Goal: Information Seeking & Learning: Find specific fact

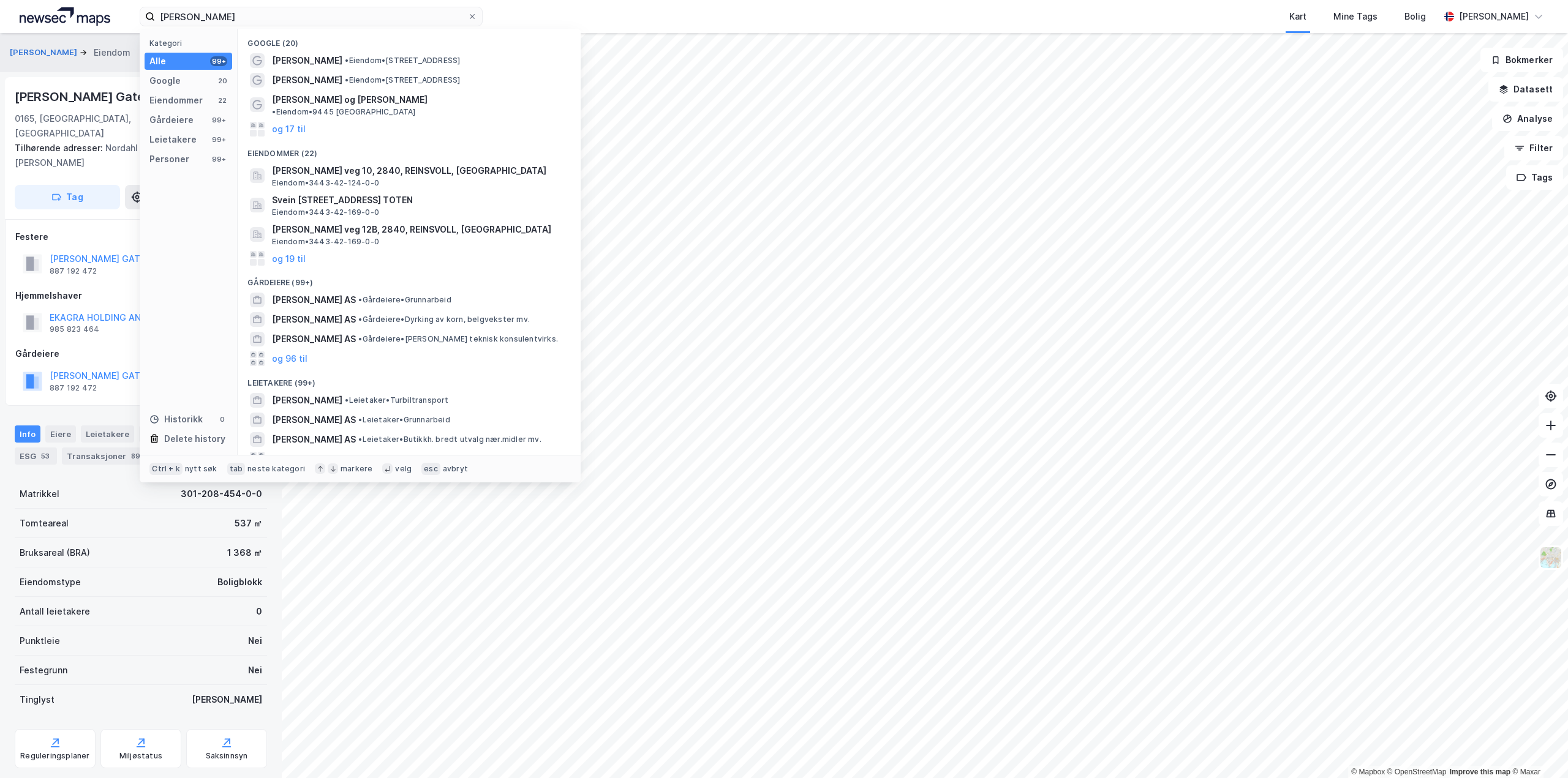
scroll to position [261, 0]
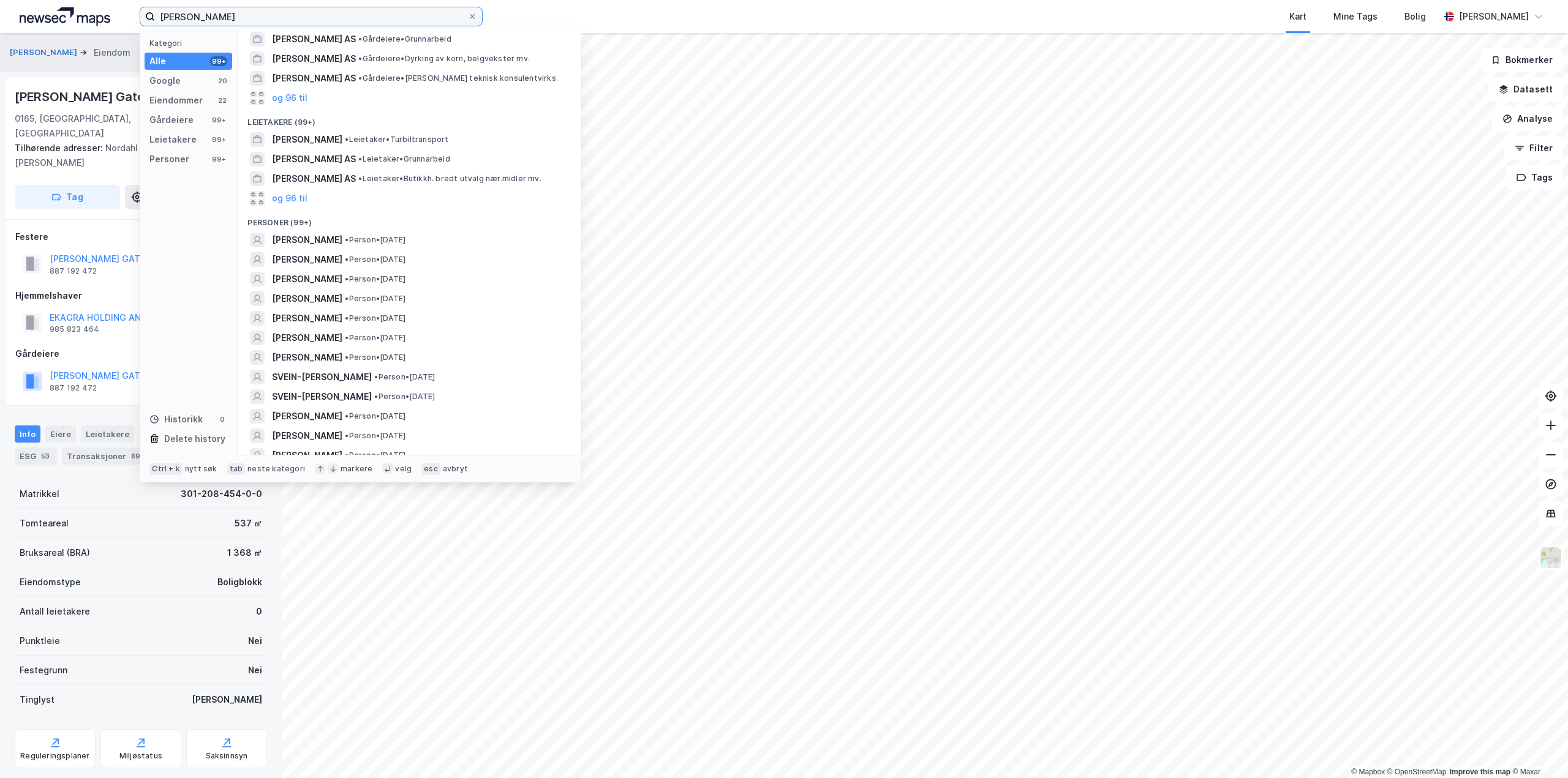
drag, startPoint x: 394, startPoint y: 19, endPoint x: -57, endPoint y: 12, distance: 451.1
click at [0, 12] on html "svein erik ramsøy Kategori Alle 99+ Google 20 Eiendommer 22 Gårdeiere 99+ Leiet…" at bounding box center [784, 389] width 1568 height 778
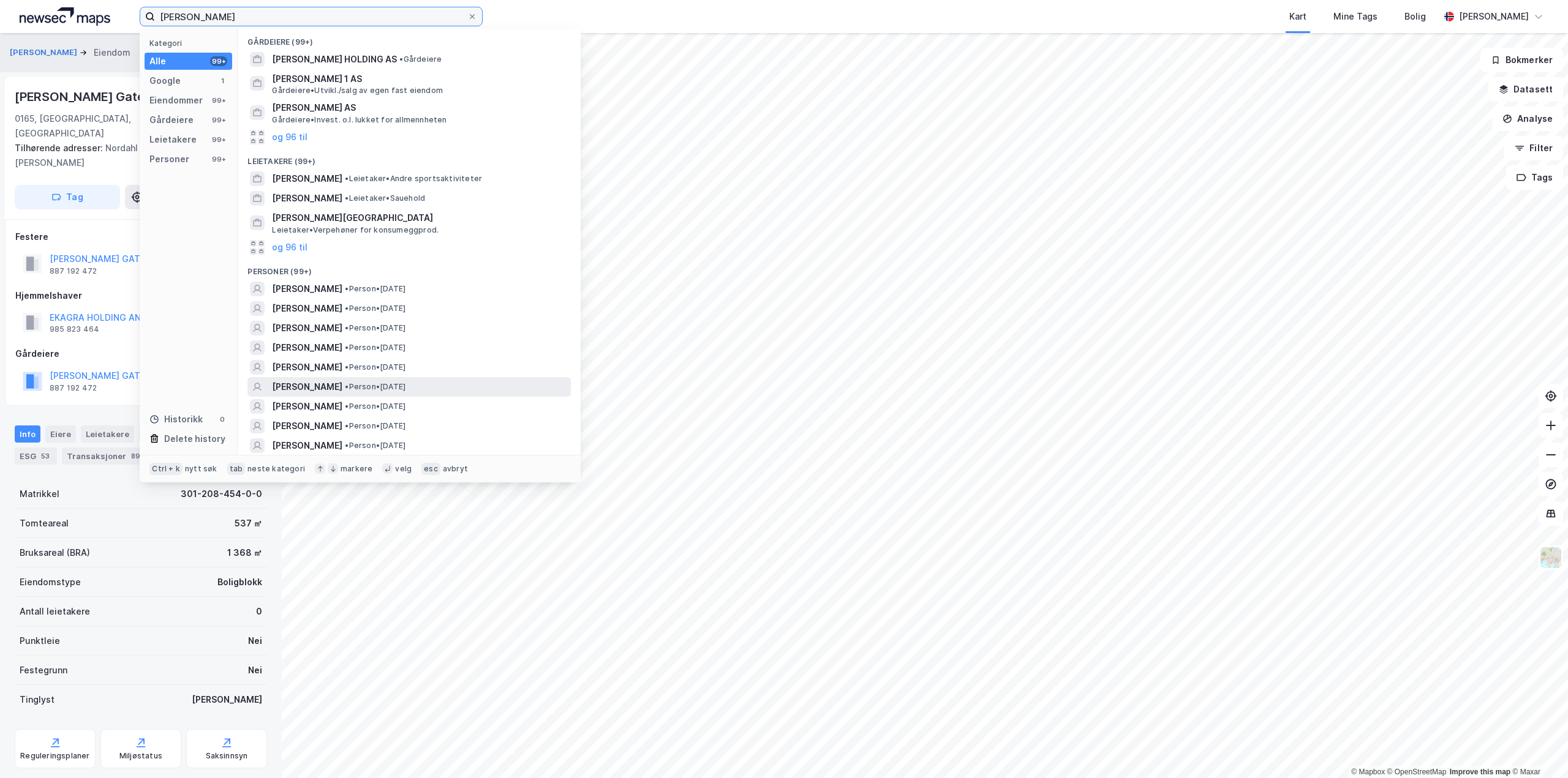
scroll to position [184, 0]
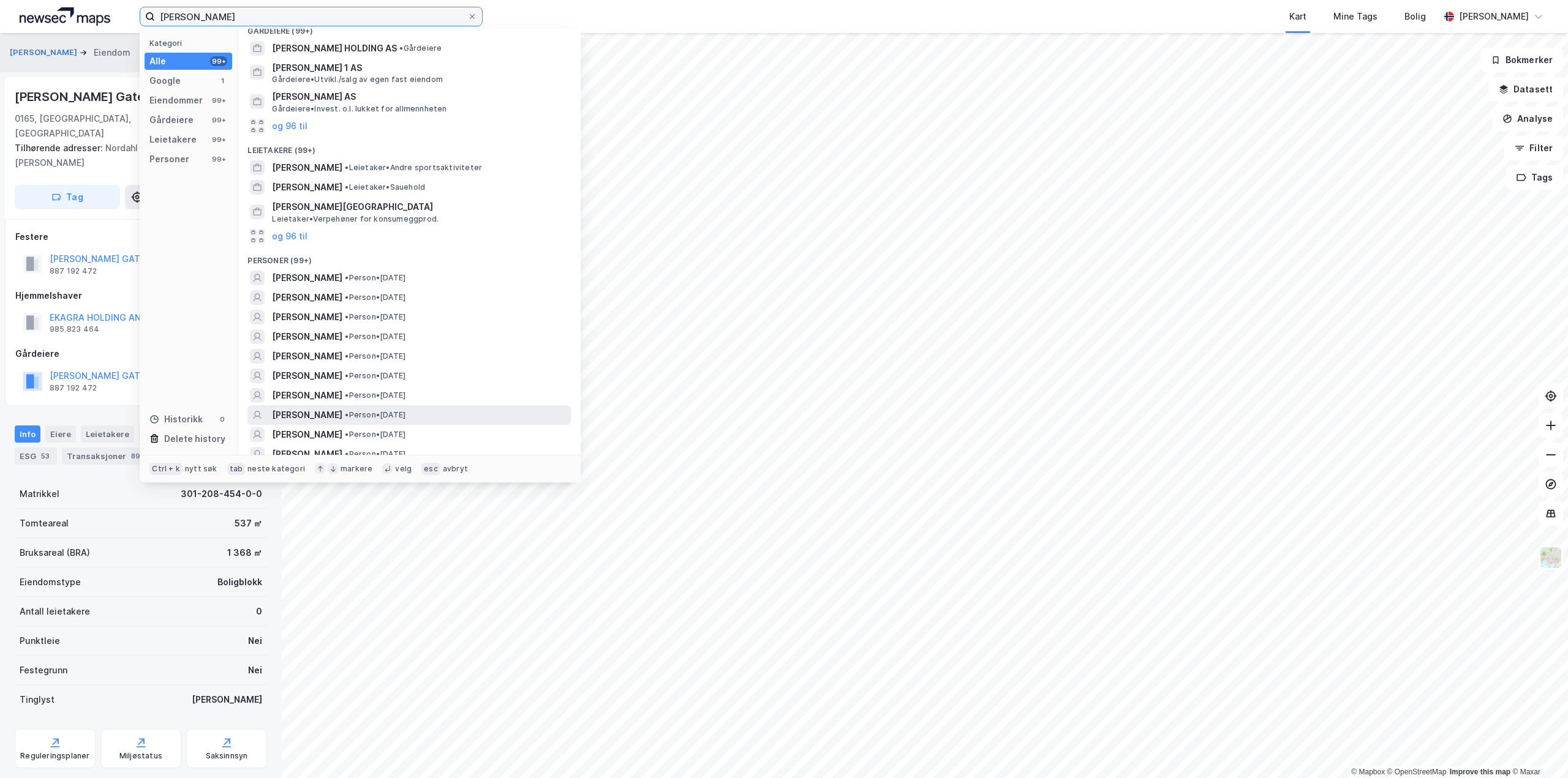
type input "hans wilhelm"
click at [343, 418] on span "[PERSON_NAME]" at bounding box center [307, 415] width 71 height 15
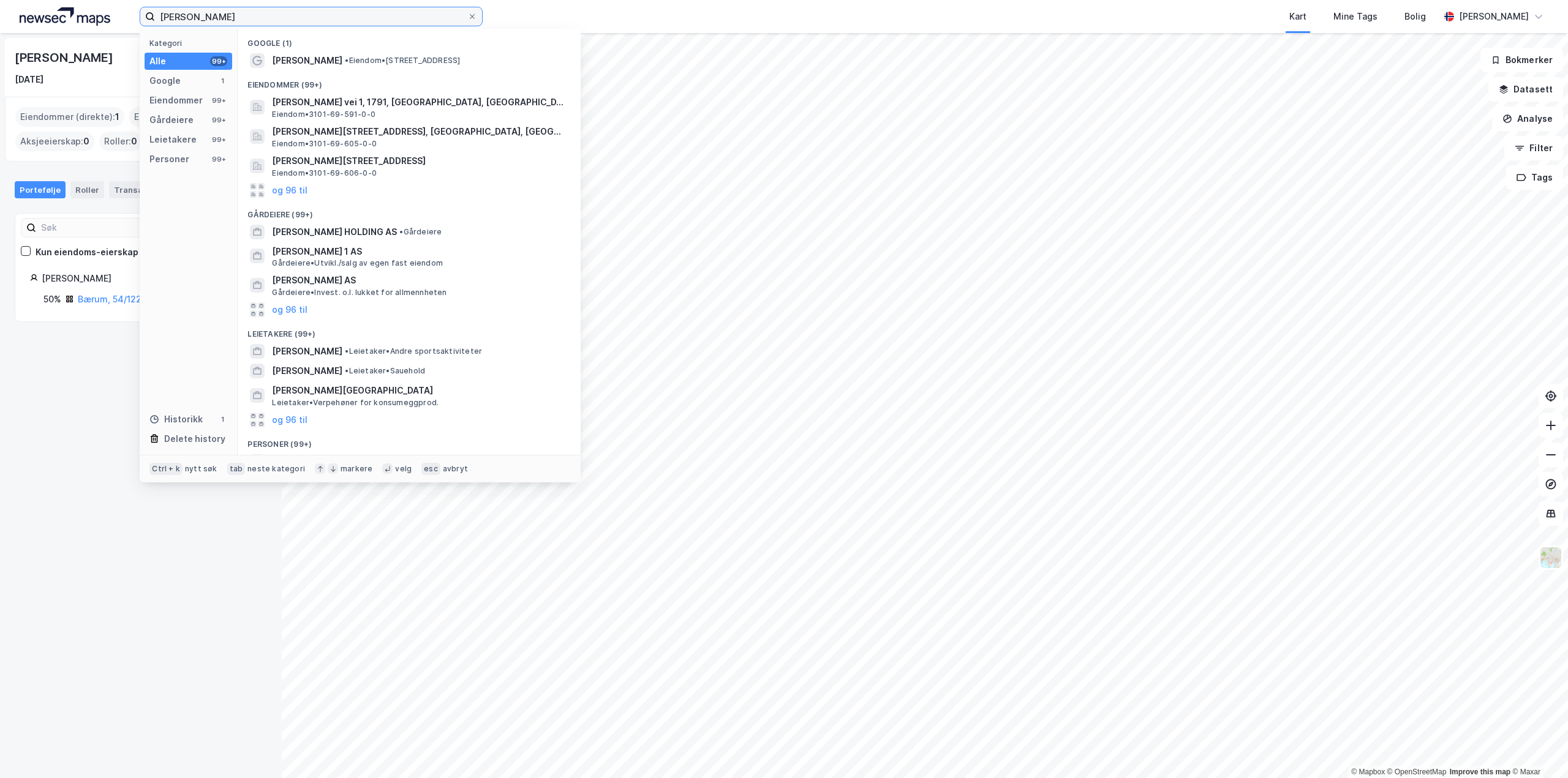
click at [243, 24] on input "hans wilhelm" at bounding box center [311, 17] width 312 height 19
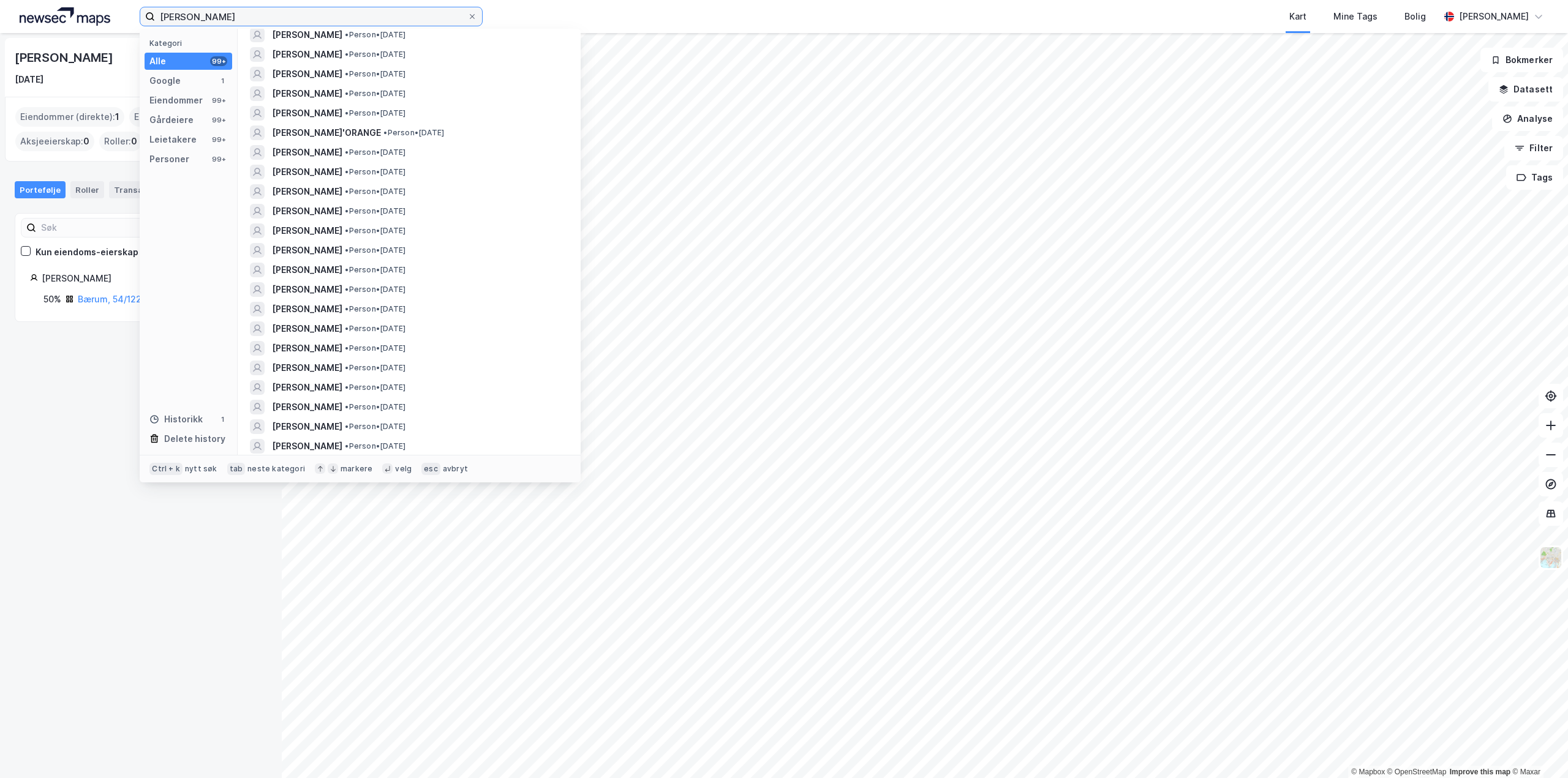
scroll to position [1408, 0]
click at [343, 311] on span "[PERSON_NAME]" at bounding box center [307, 307] width 71 height 15
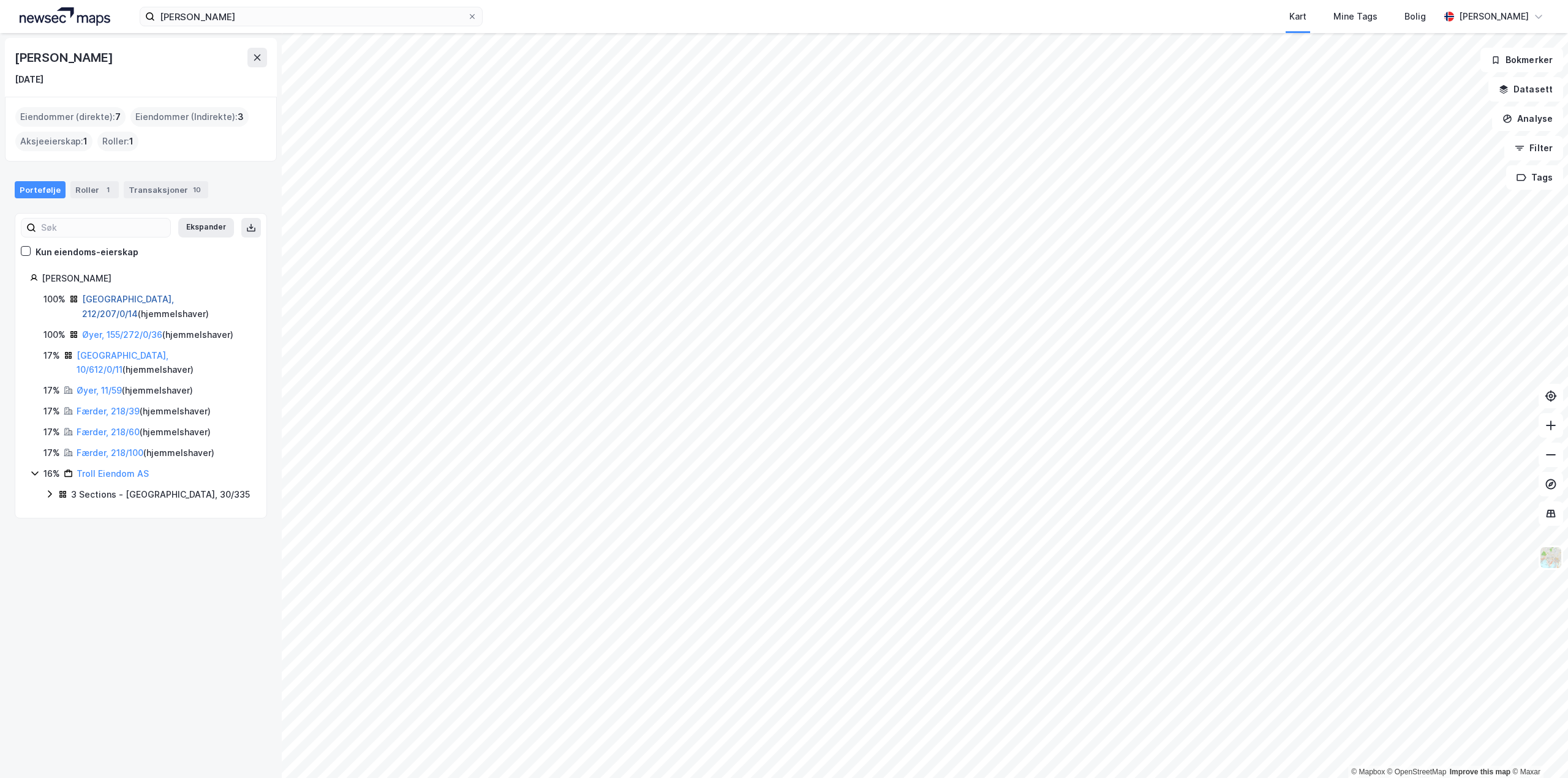
click at [124, 301] on link "[GEOGRAPHIC_DATA], 212/207/0/14" at bounding box center [128, 306] width 92 height 25
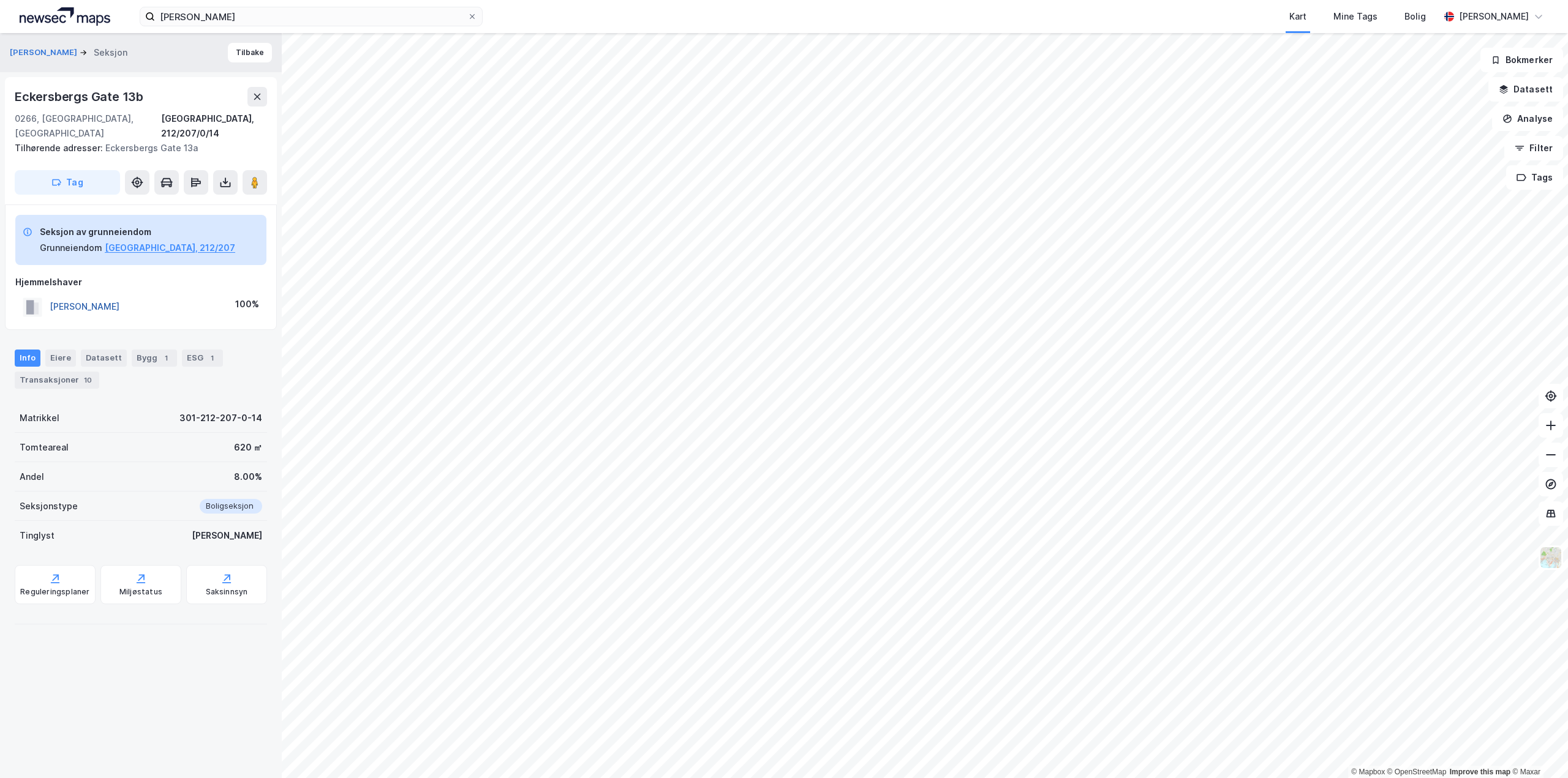
click at [0, 0] on button "MEYER WILHELM HANS" at bounding box center [0, 0] width 0 height 0
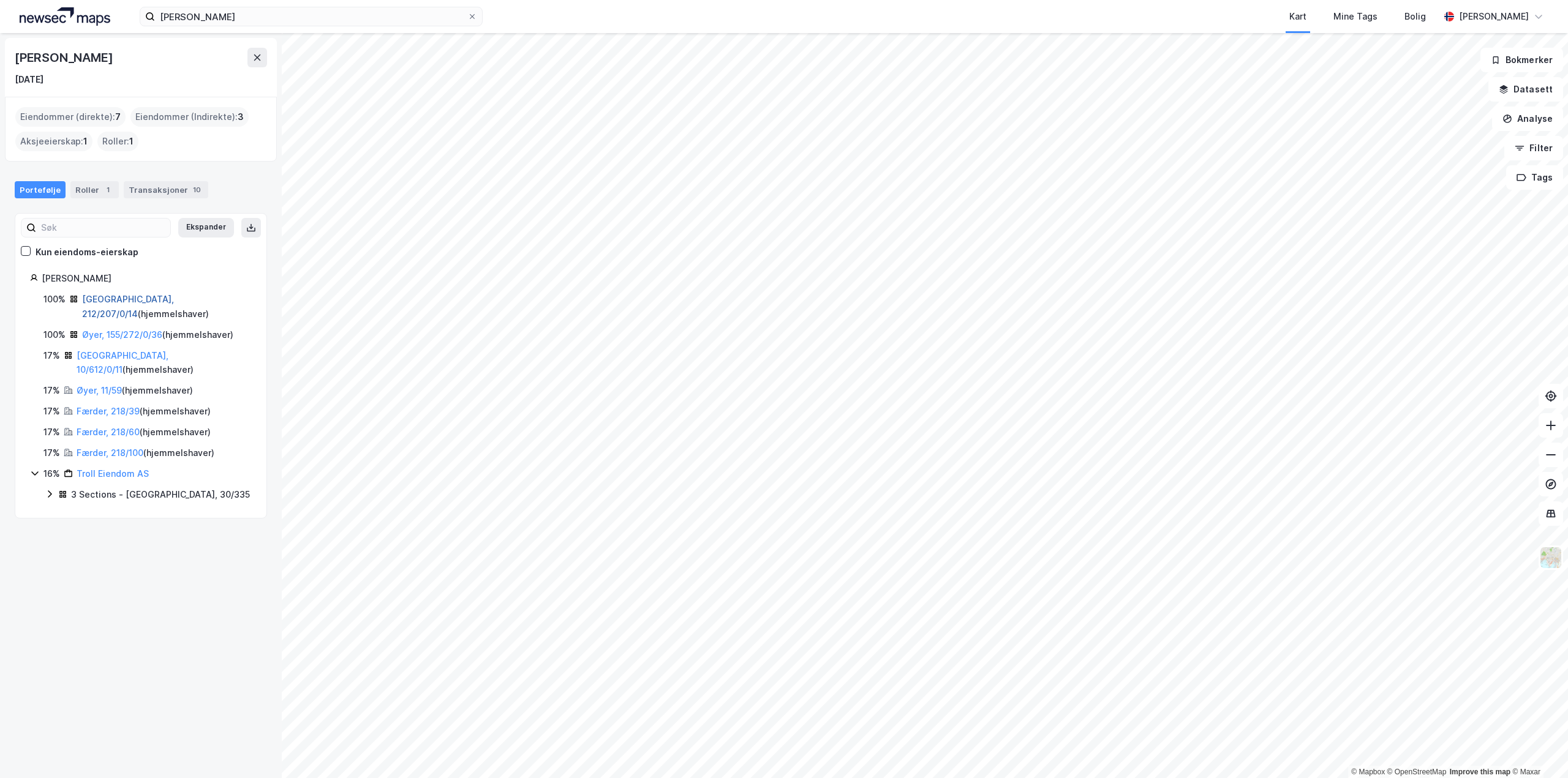
click at [119, 299] on link "[GEOGRAPHIC_DATA], 212/207/0/14" at bounding box center [128, 306] width 92 height 25
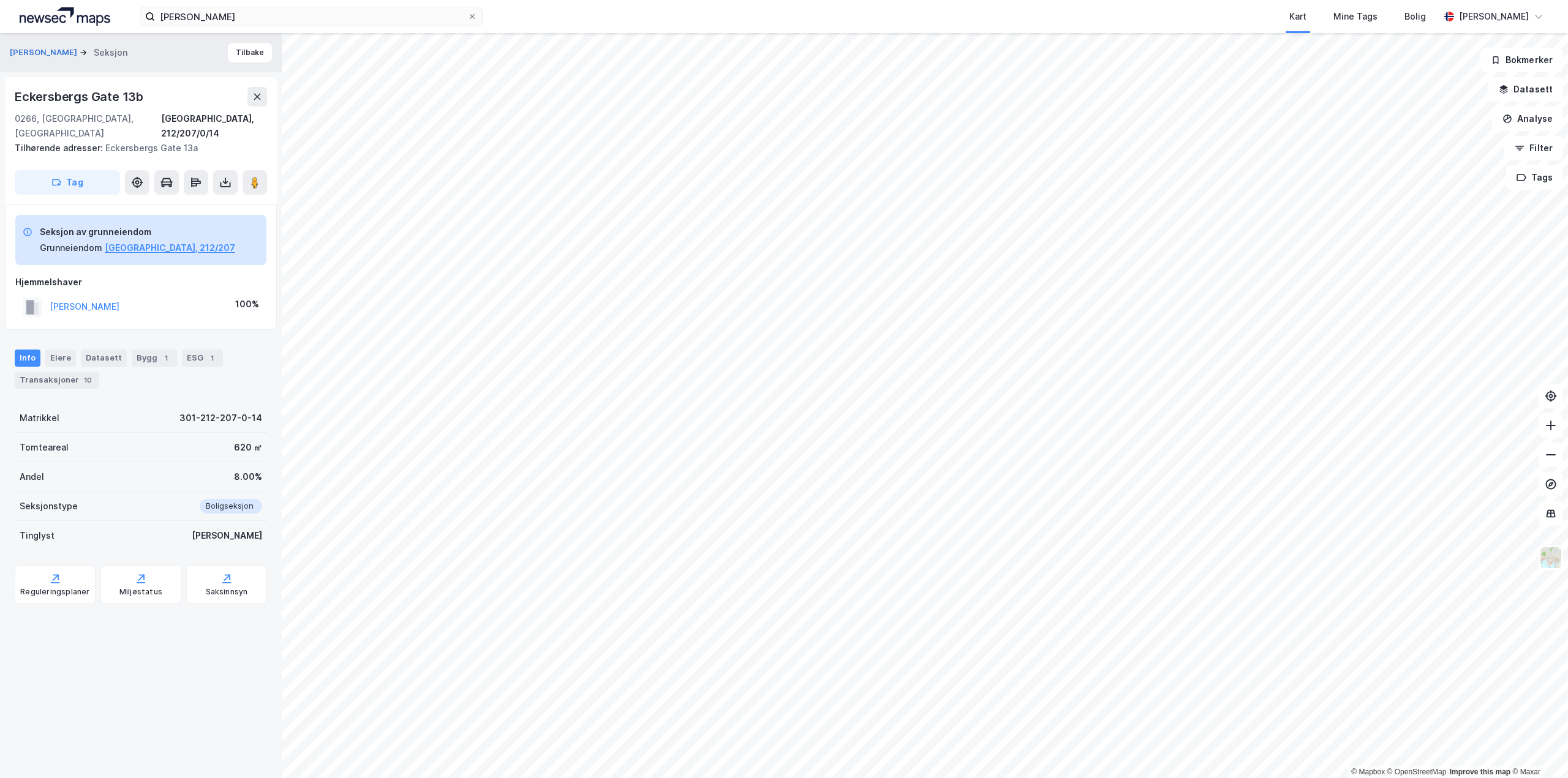
click at [119, 299] on div "MEYER WILHELM HANS" at bounding box center [84, 306] width 70 height 15
click at [0, 0] on button "MEYER WILHELM HANS" at bounding box center [0, 0] width 0 height 0
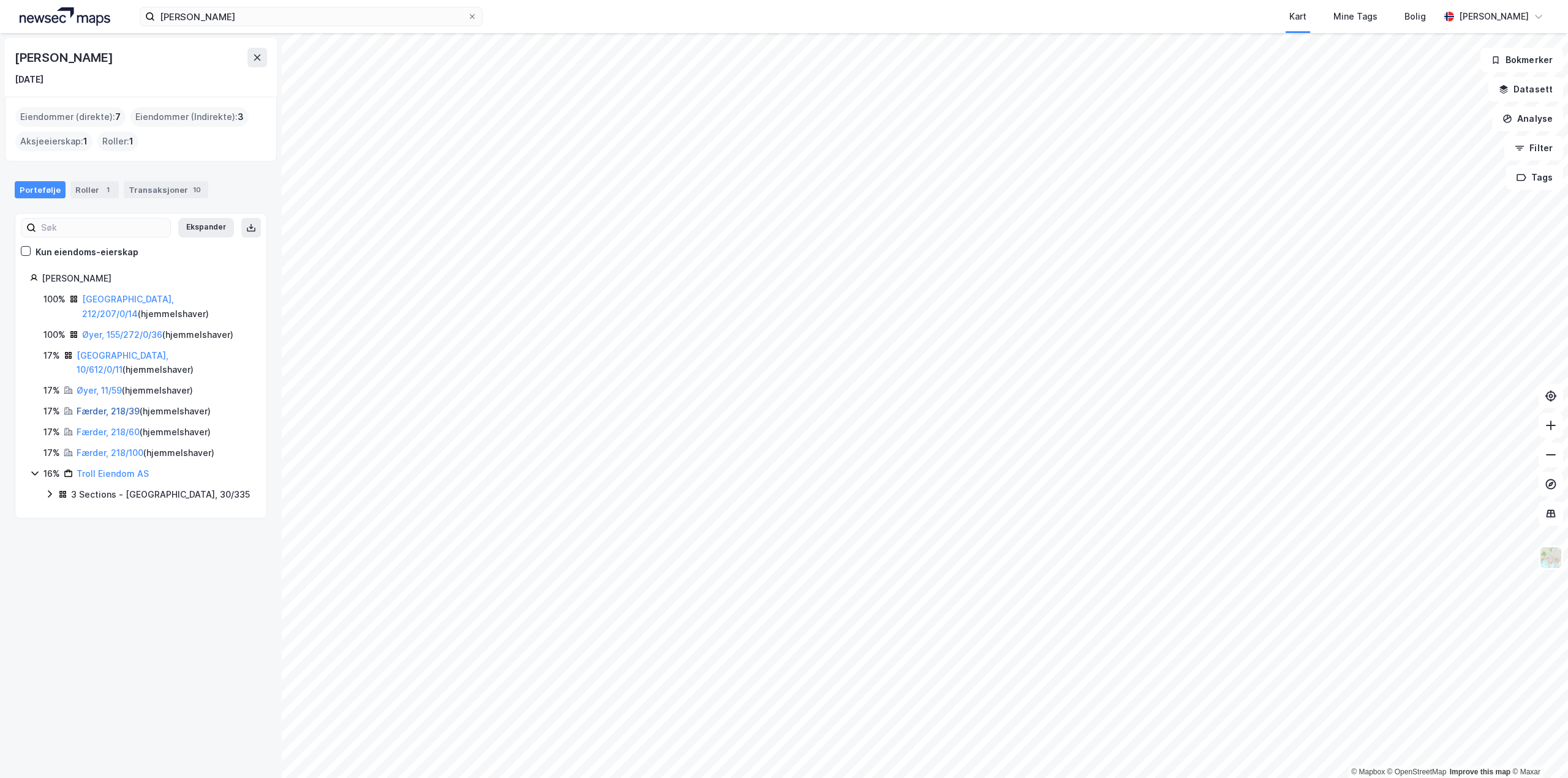
click at [117, 406] on link "Færder, 218/39" at bounding box center [108, 411] width 63 height 10
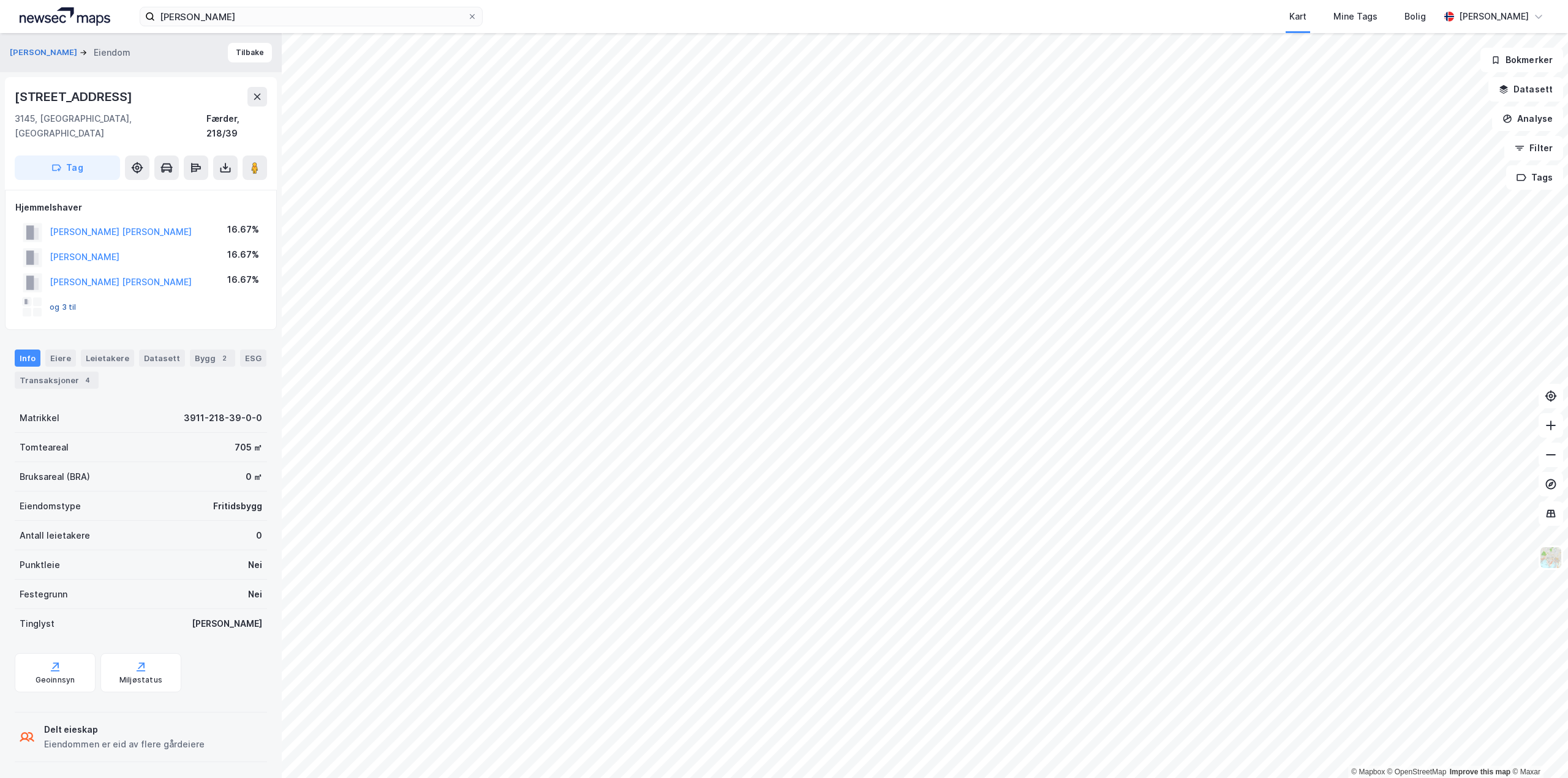
click at [0, 0] on button "og 3 til" at bounding box center [0, 0] width 0 height 0
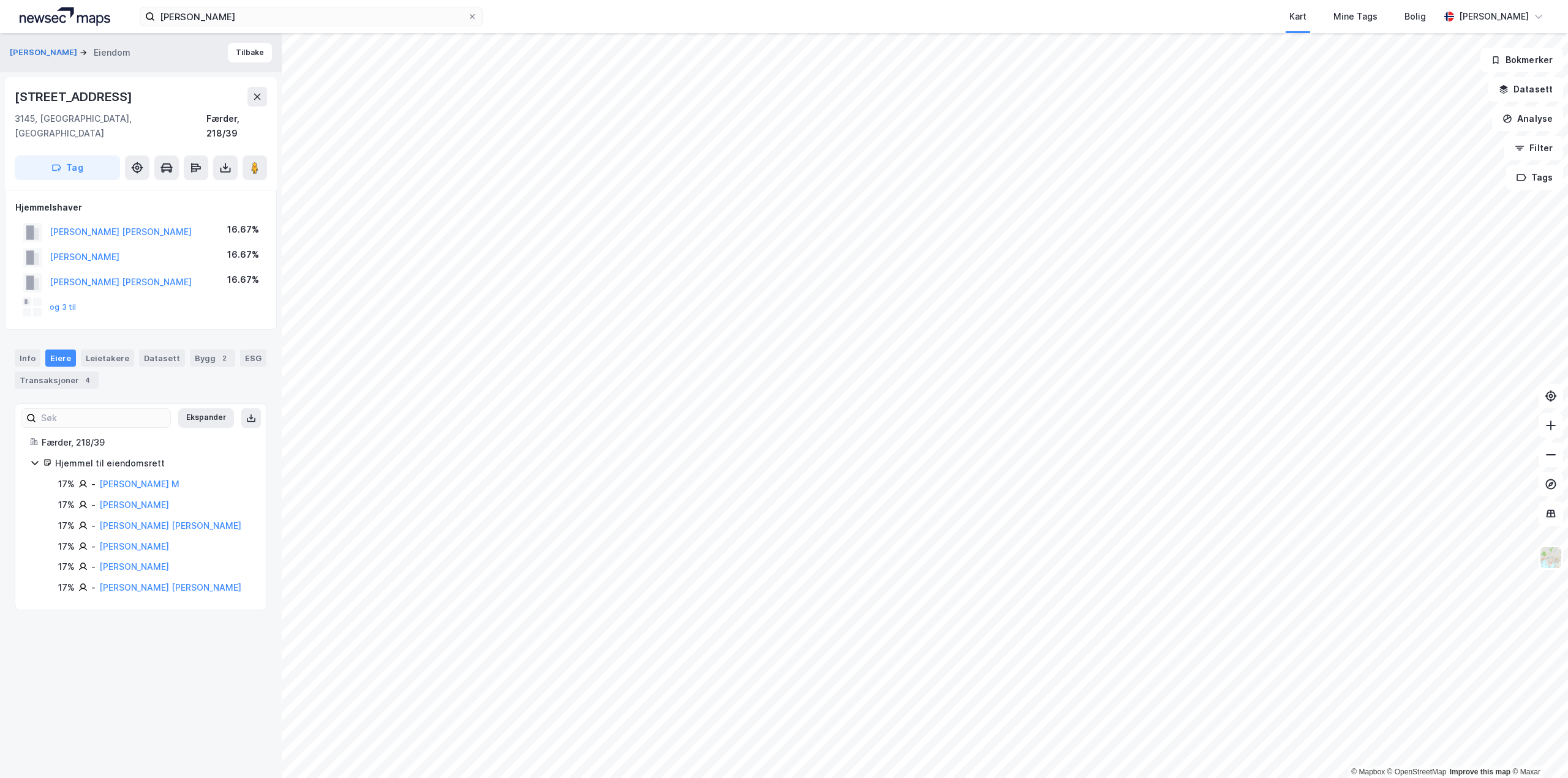
click at [152, 539] on div "[PERSON_NAME]" at bounding box center [134, 546] width 70 height 15
click at [153, 541] on link "[PERSON_NAME]" at bounding box center [134, 546] width 70 height 10
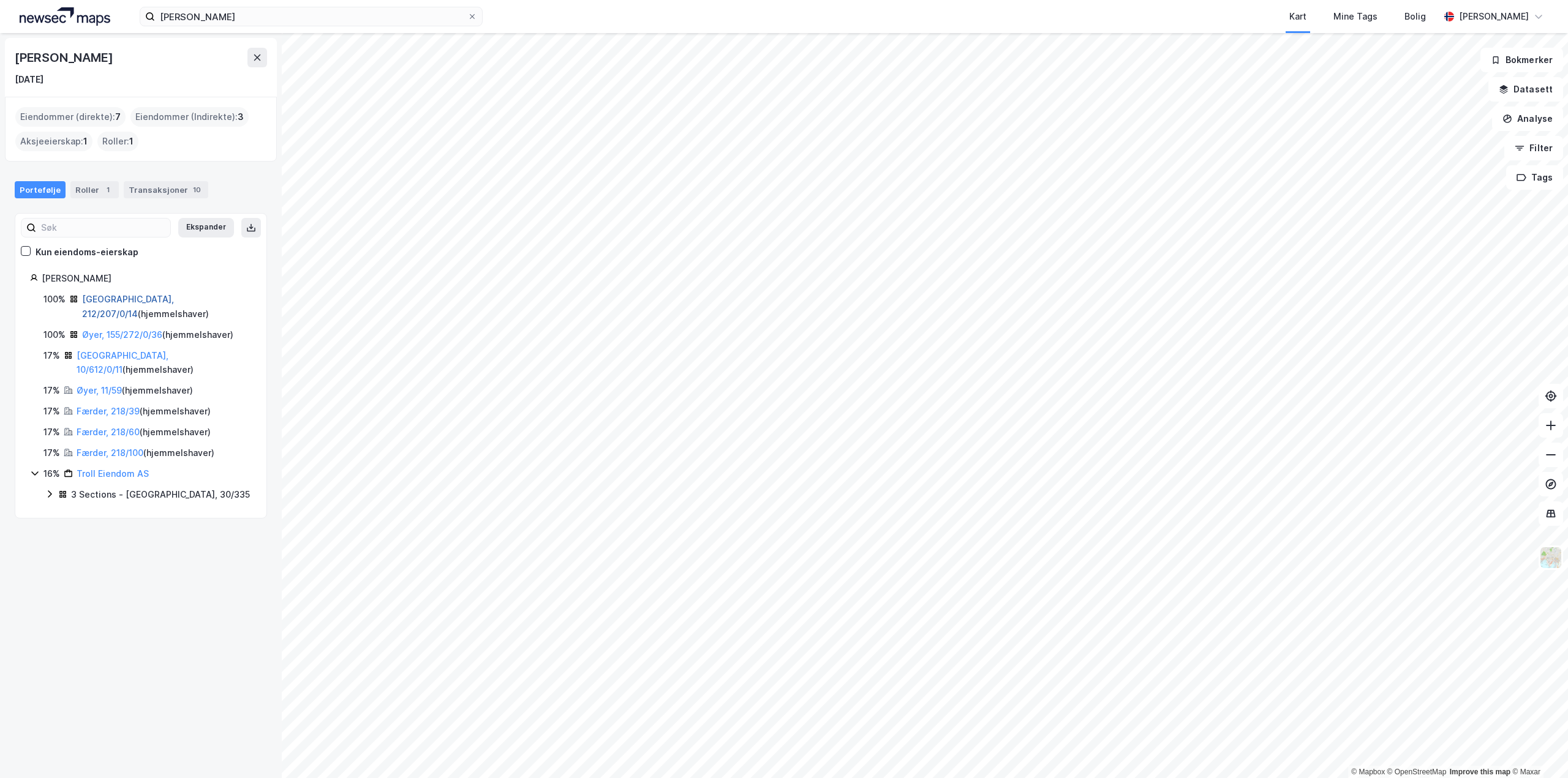
click at [124, 302] on link "[GEOGRAPHIC_DATA], 212/207/0/14" at bounding box center [128, 306] width 92 height 25
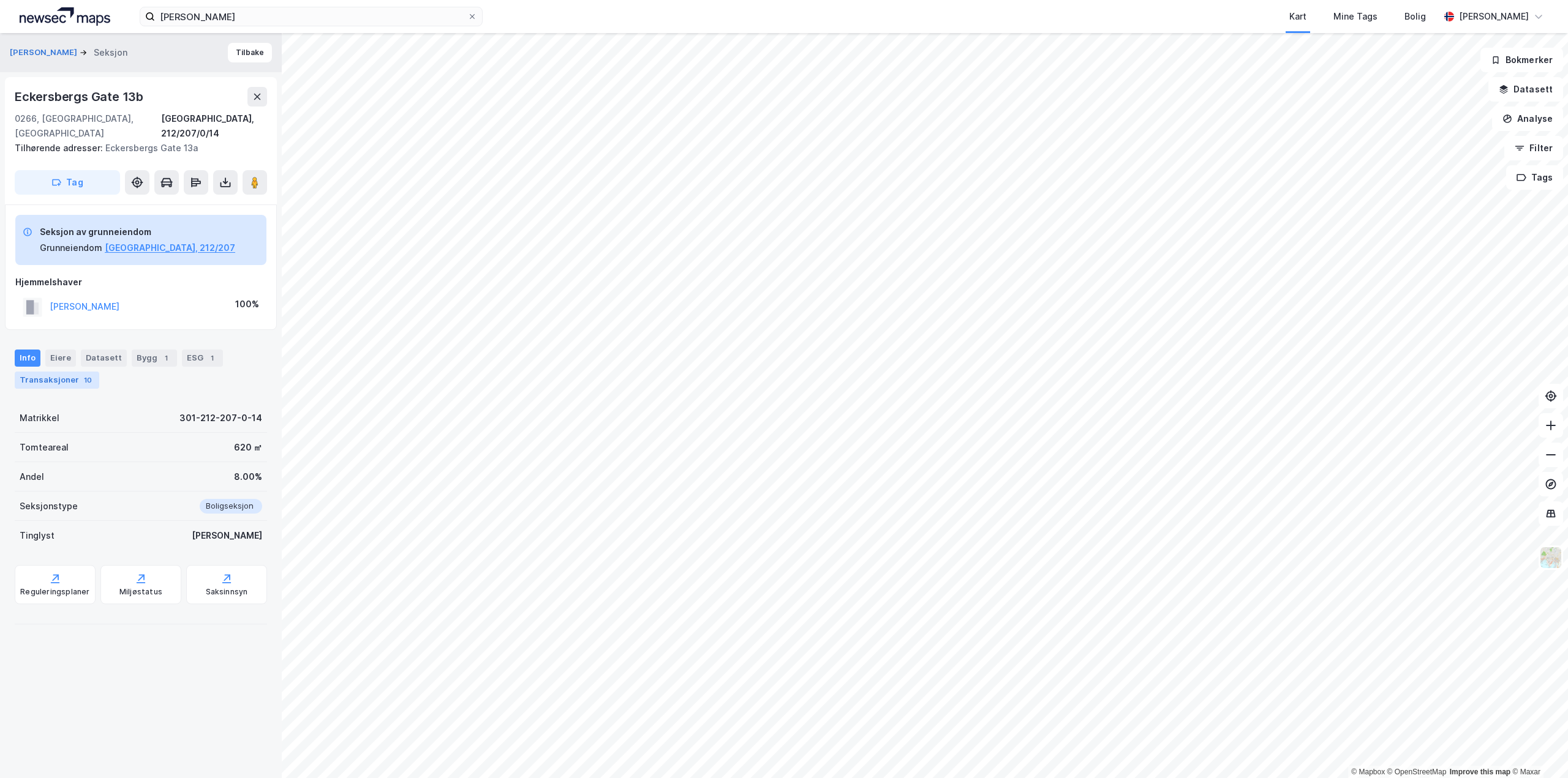
click at [44, 371] on div "Transaksjoner 10" at bounding box center [57, 380] width 84 height 17
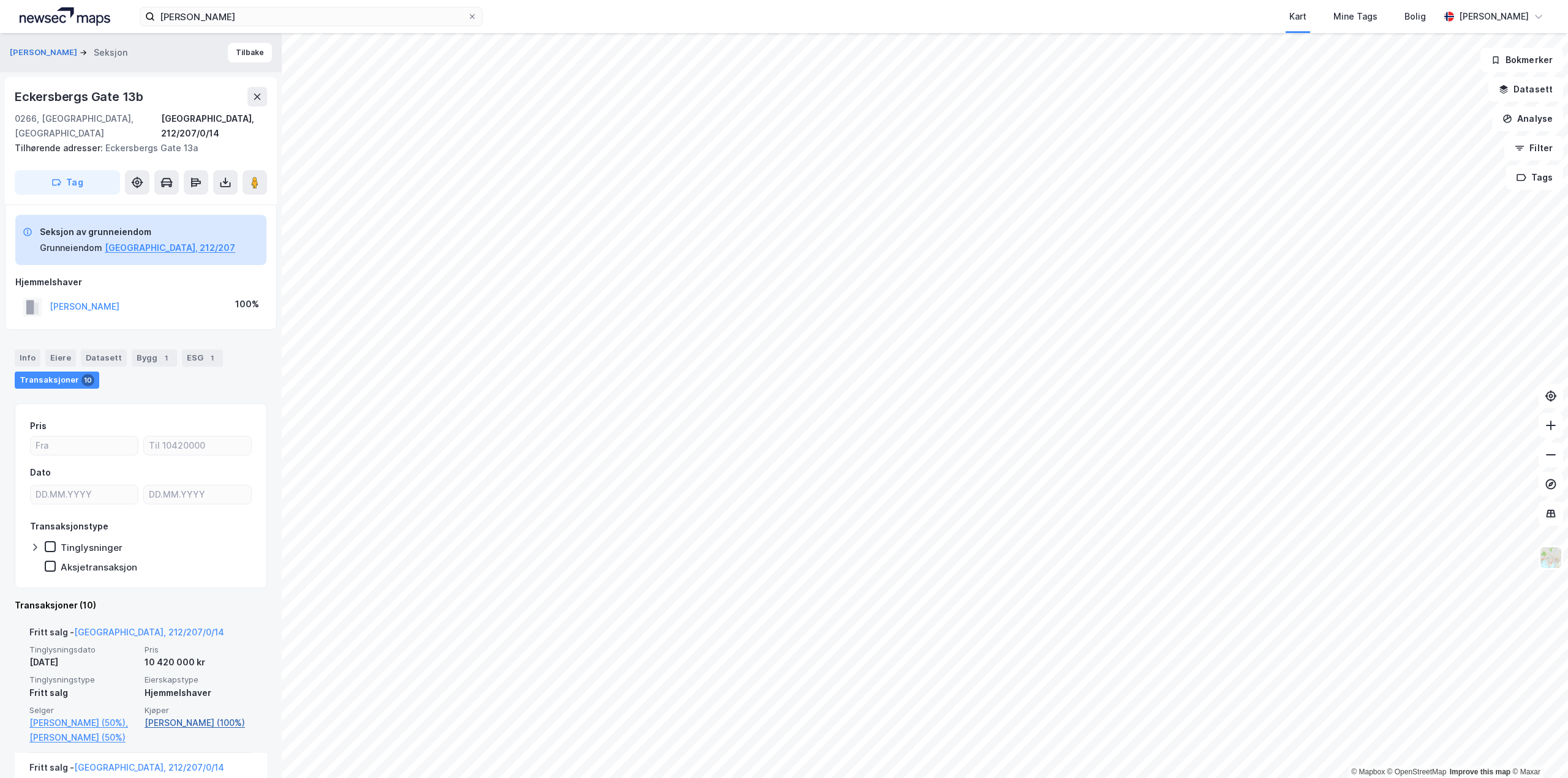
click at [163, 716] on link "[PERSON_NAME] (100%)" at bounding box center [199, 723] width 108 height 15
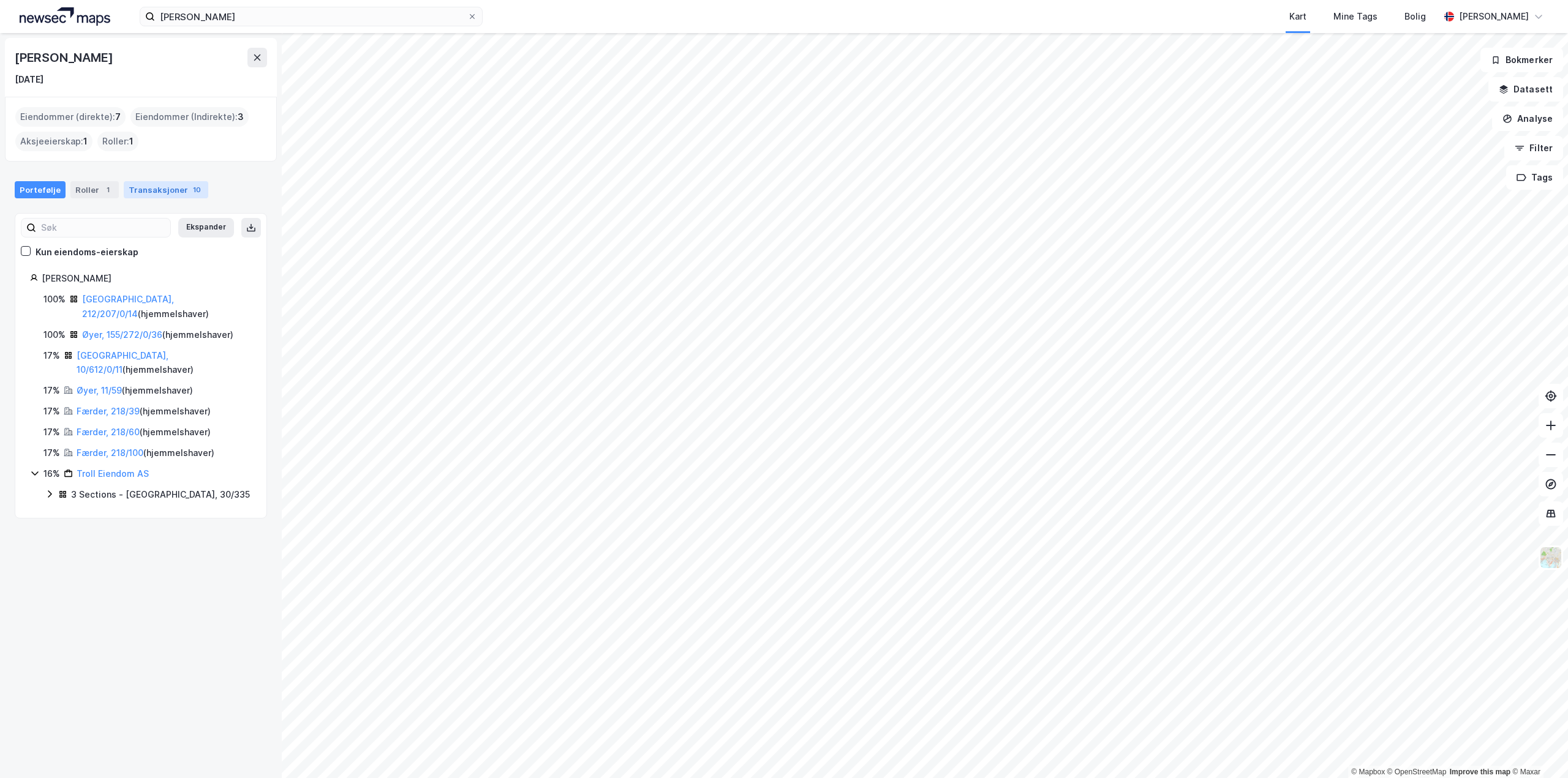
click at [154, 189] on div "Transaksjoner 10" at bounding box center [166, 189] width 84 height 17
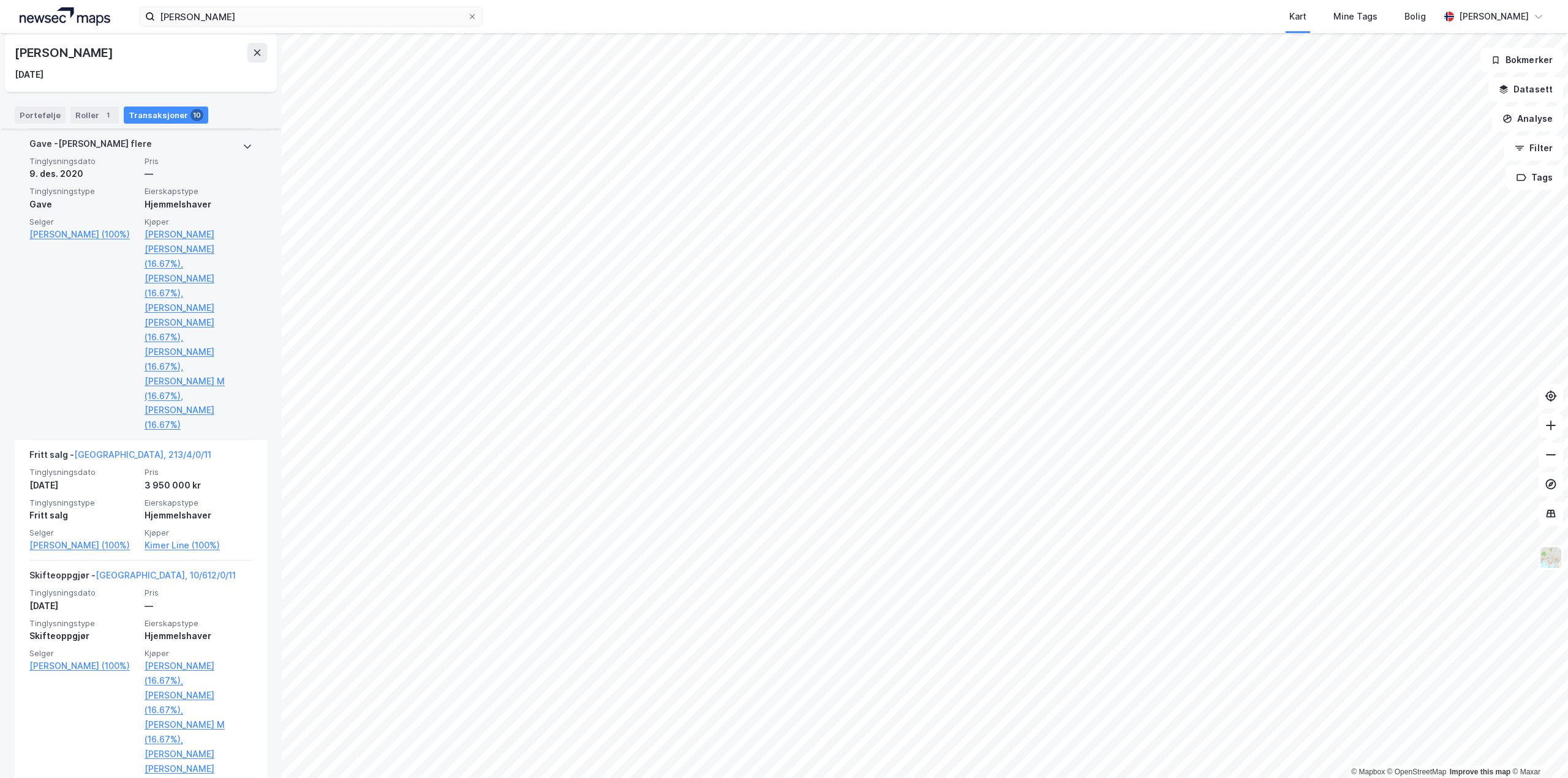
scroll to position [734, 0]
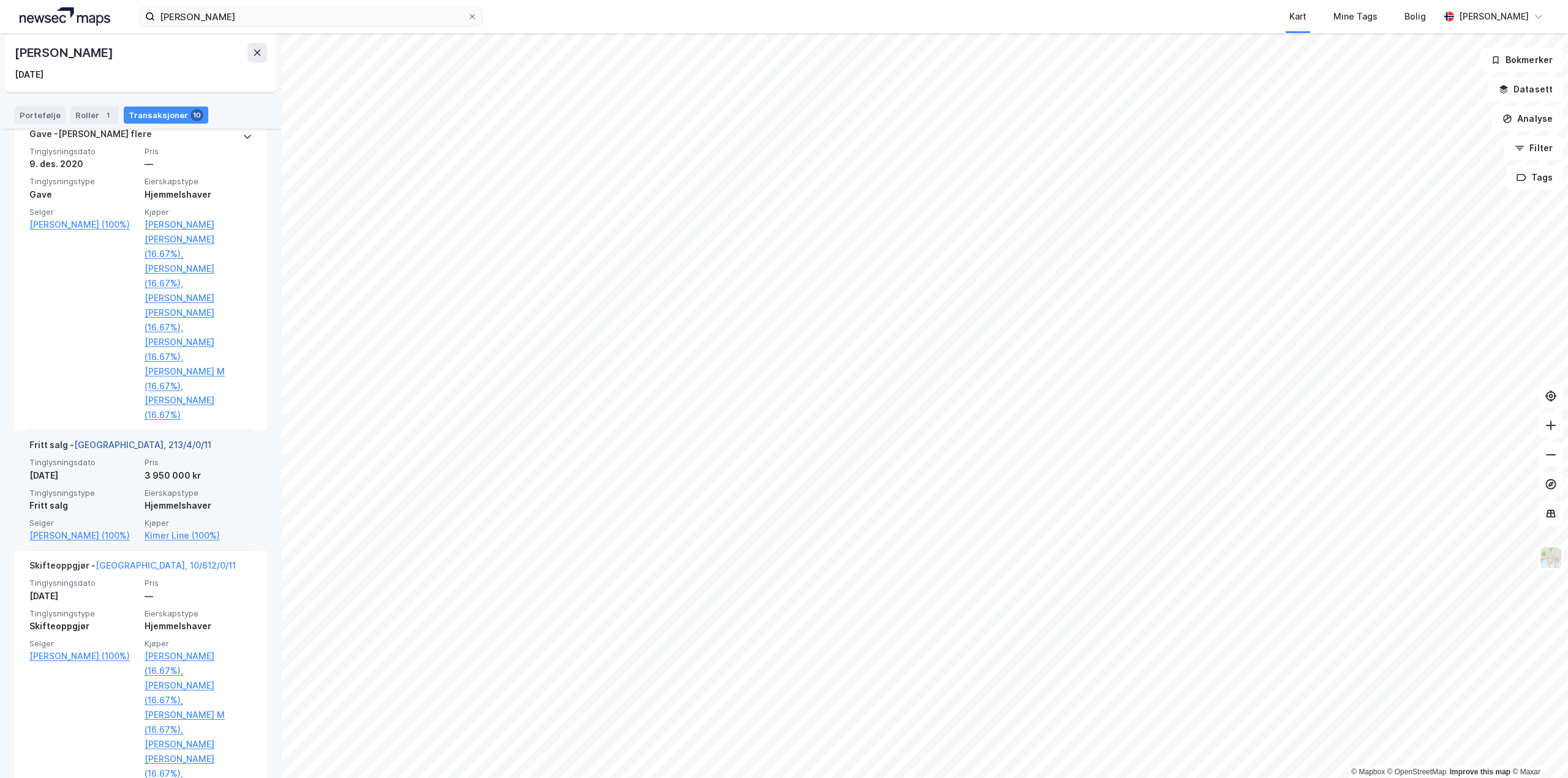
click at [116, 440] on link "Oslo, 213/4/0/11" at bounding box center [143, 445] width 137 height 10
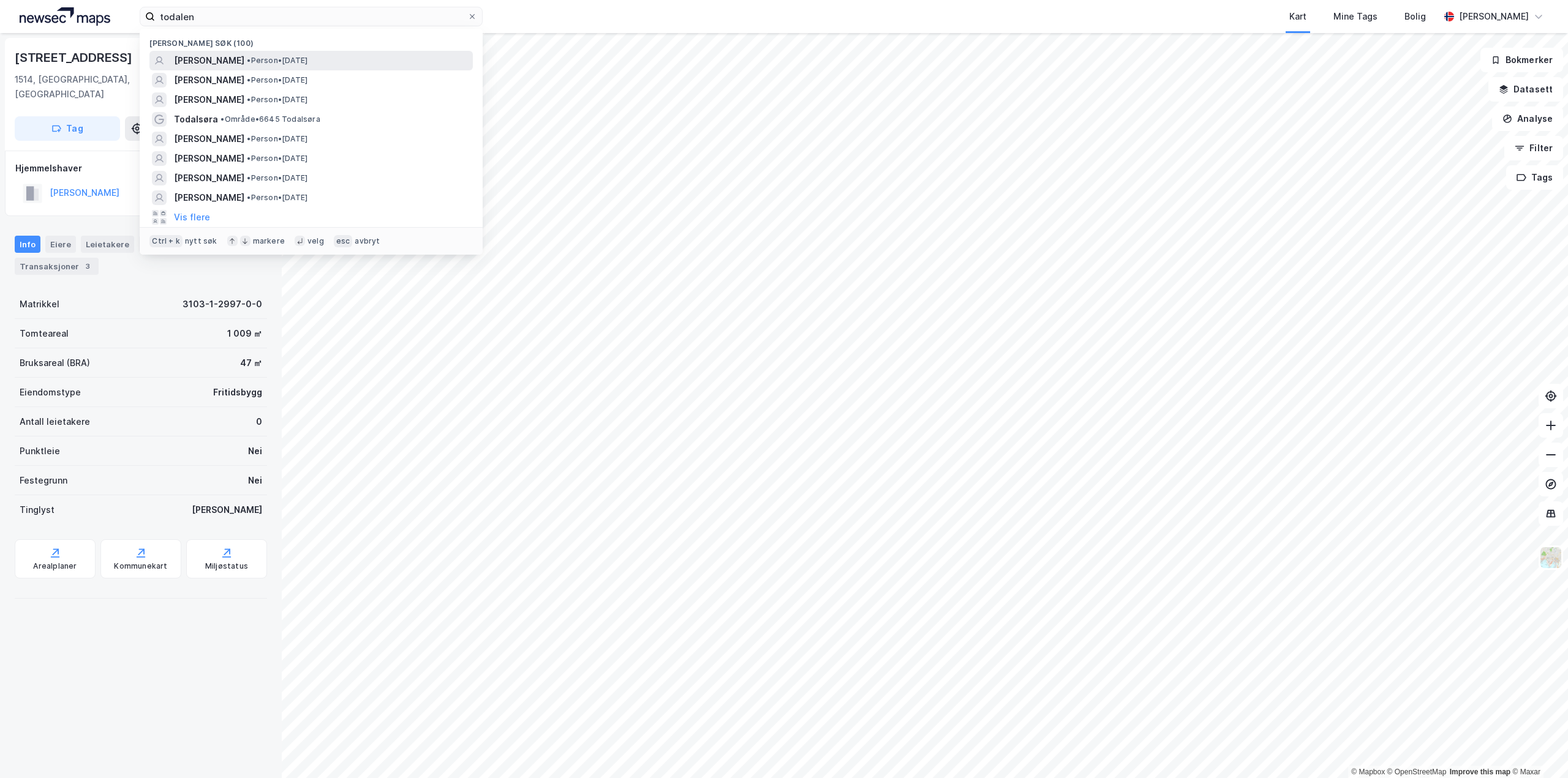
click at [286, 68] on div "[PERSON_NAME] • Person • [DATE]" at bounding box center [311, 60] width 323 height 19
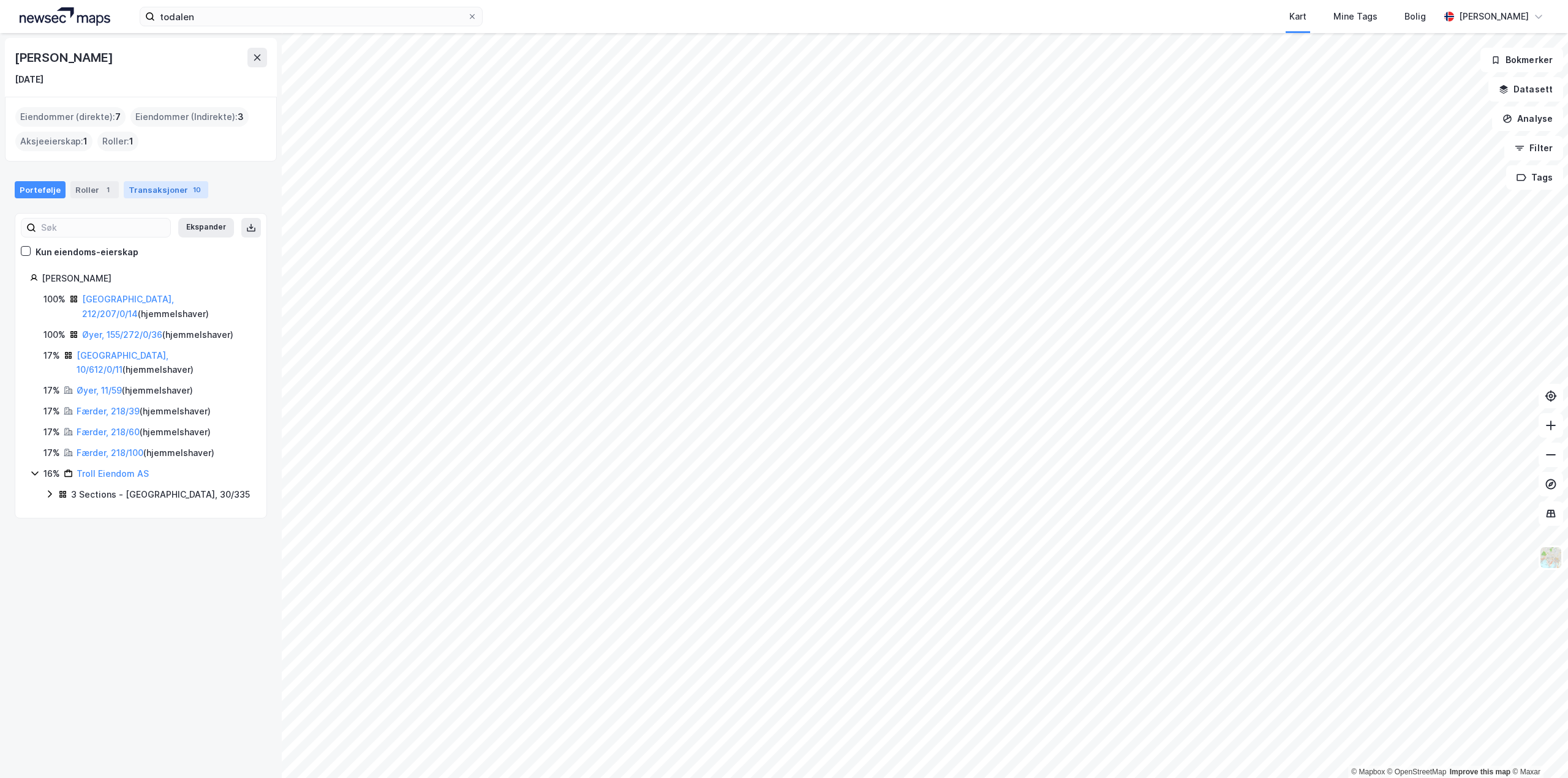
click at [147, 187] on div "Transaksjoner 10" at bounding box center [166, 189] width 84 height 17
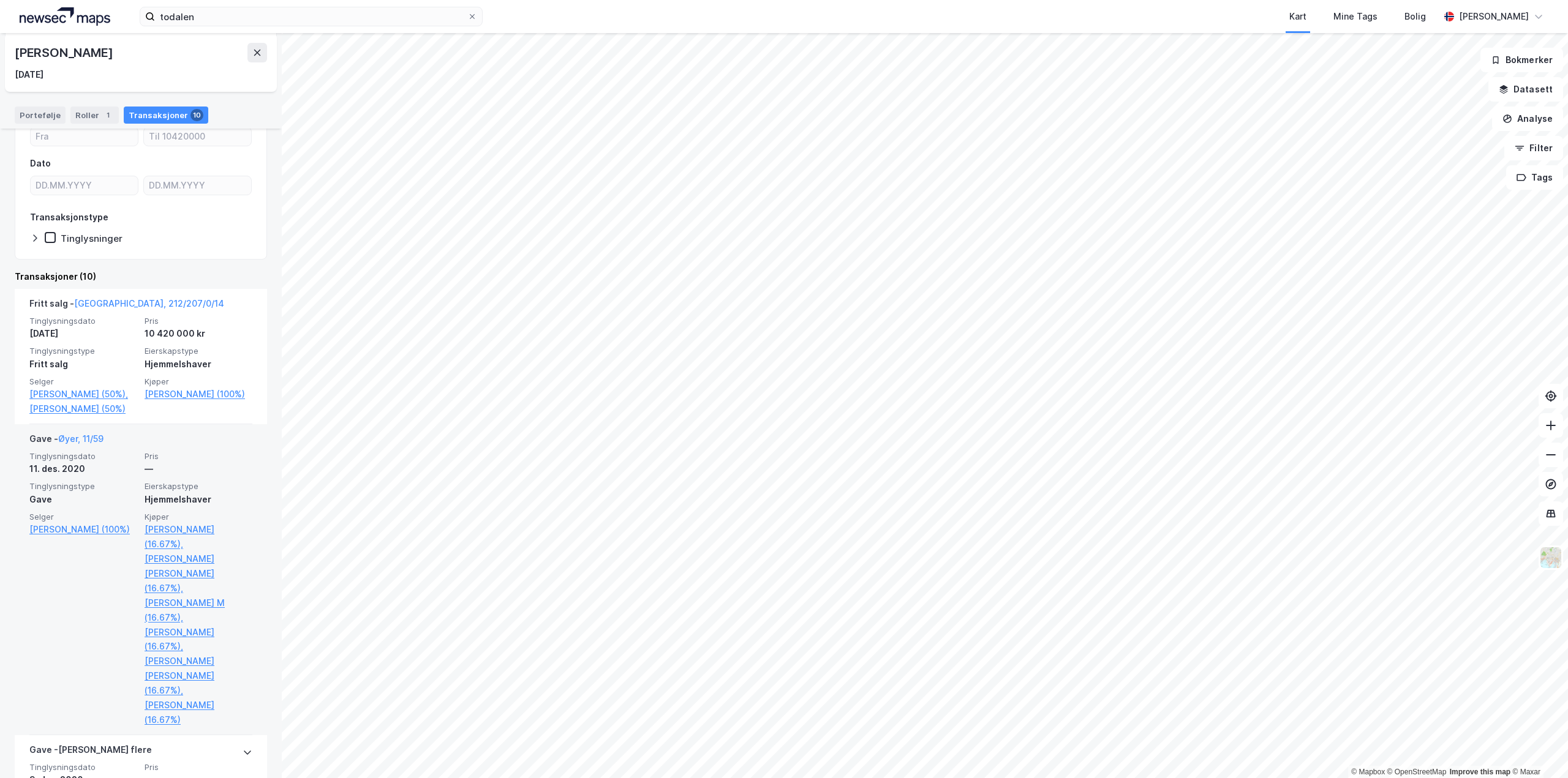
scroll to position [184, 0]
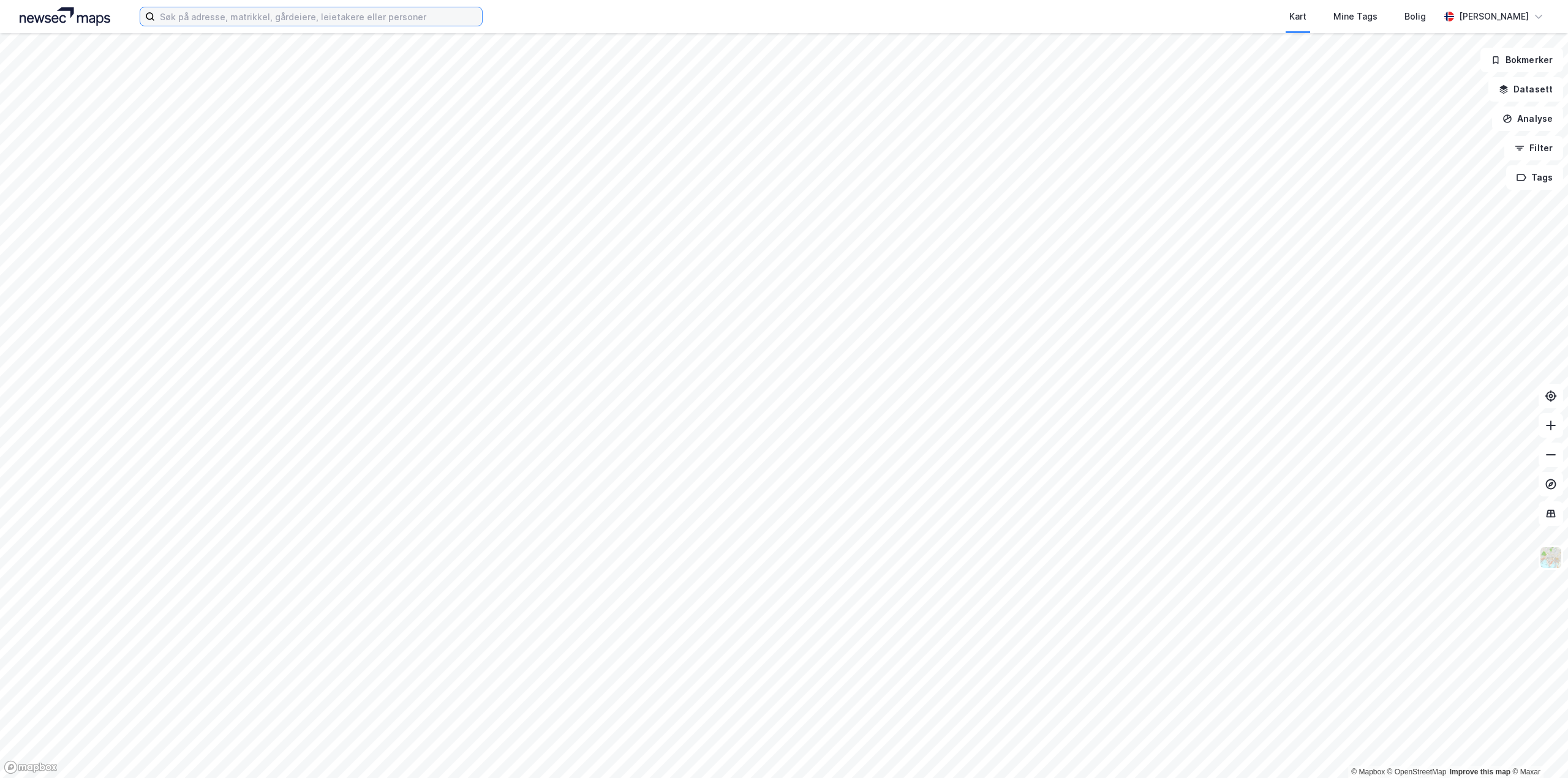
click at [215, 11] on input at bounding box center [318, 17] width 327 height 19
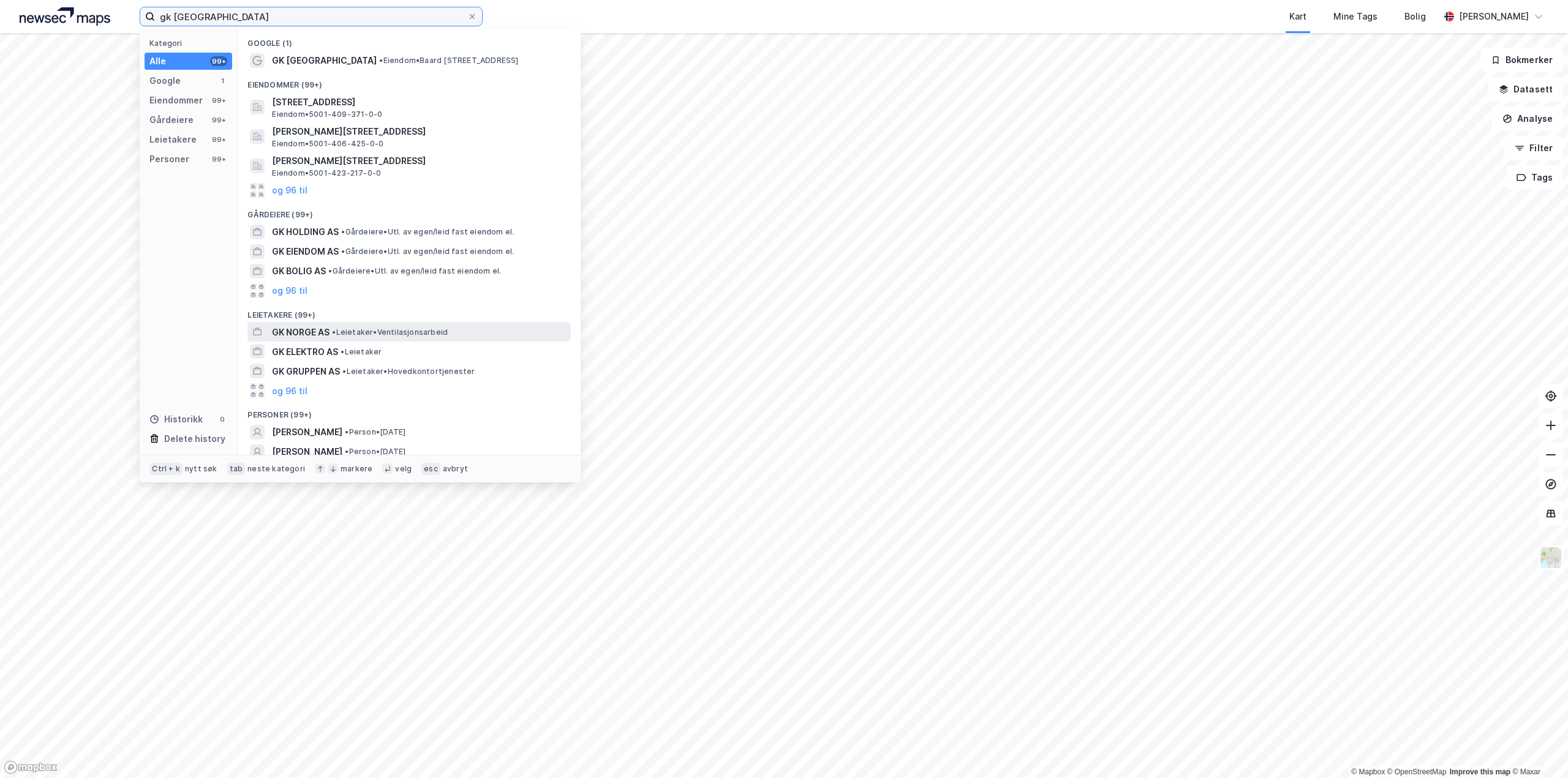
type input "gk trondheim"
click at [381, 331] on span "• Leietaker • Ventilasjonsarbeid" at bounding box center [390, 333] width 116 height 10
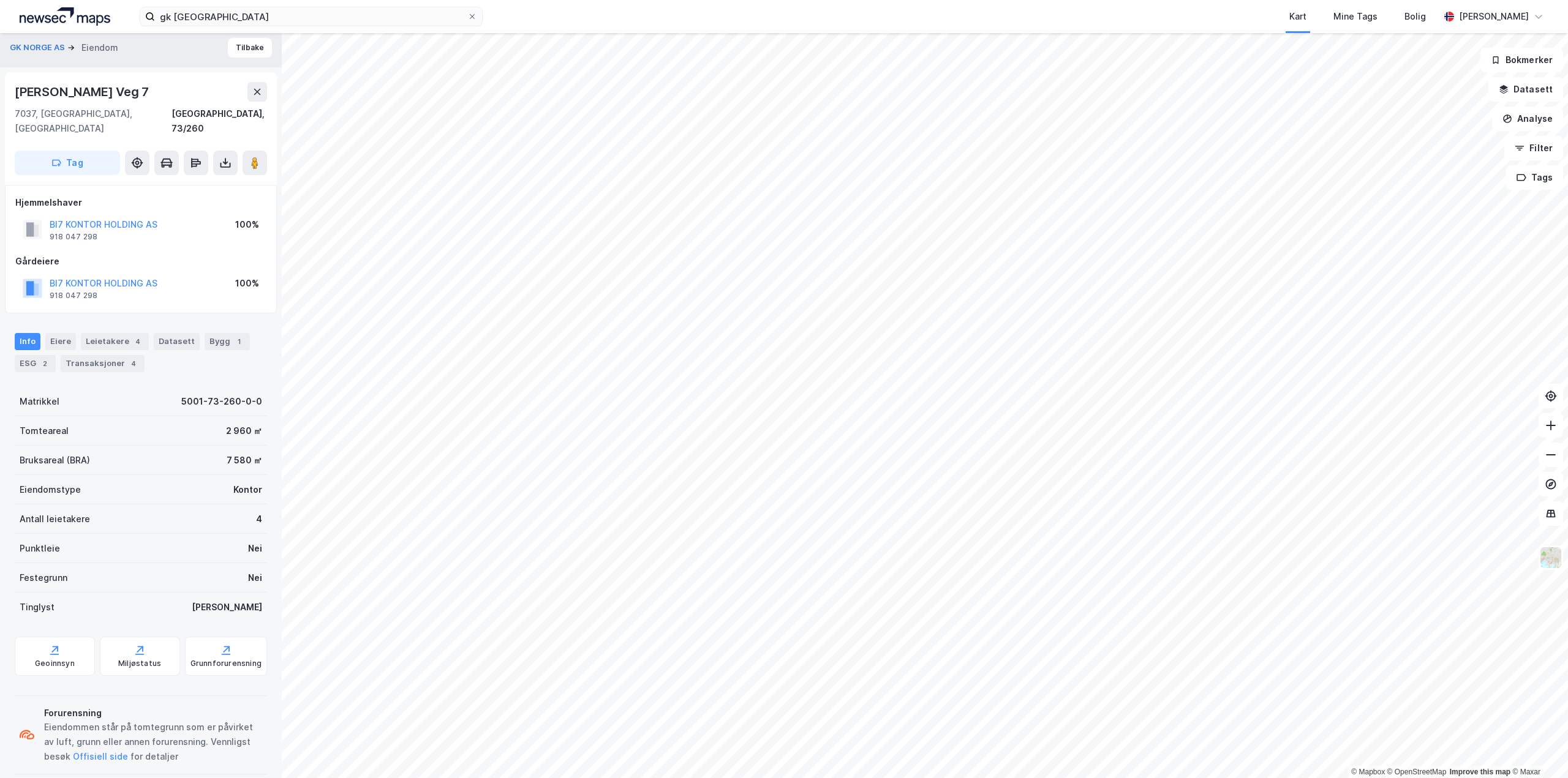
scroll to position [6, 0]
click at [115, 332] on div "Leietakere 4" at bounding box center [115, 340] width 68 height 17
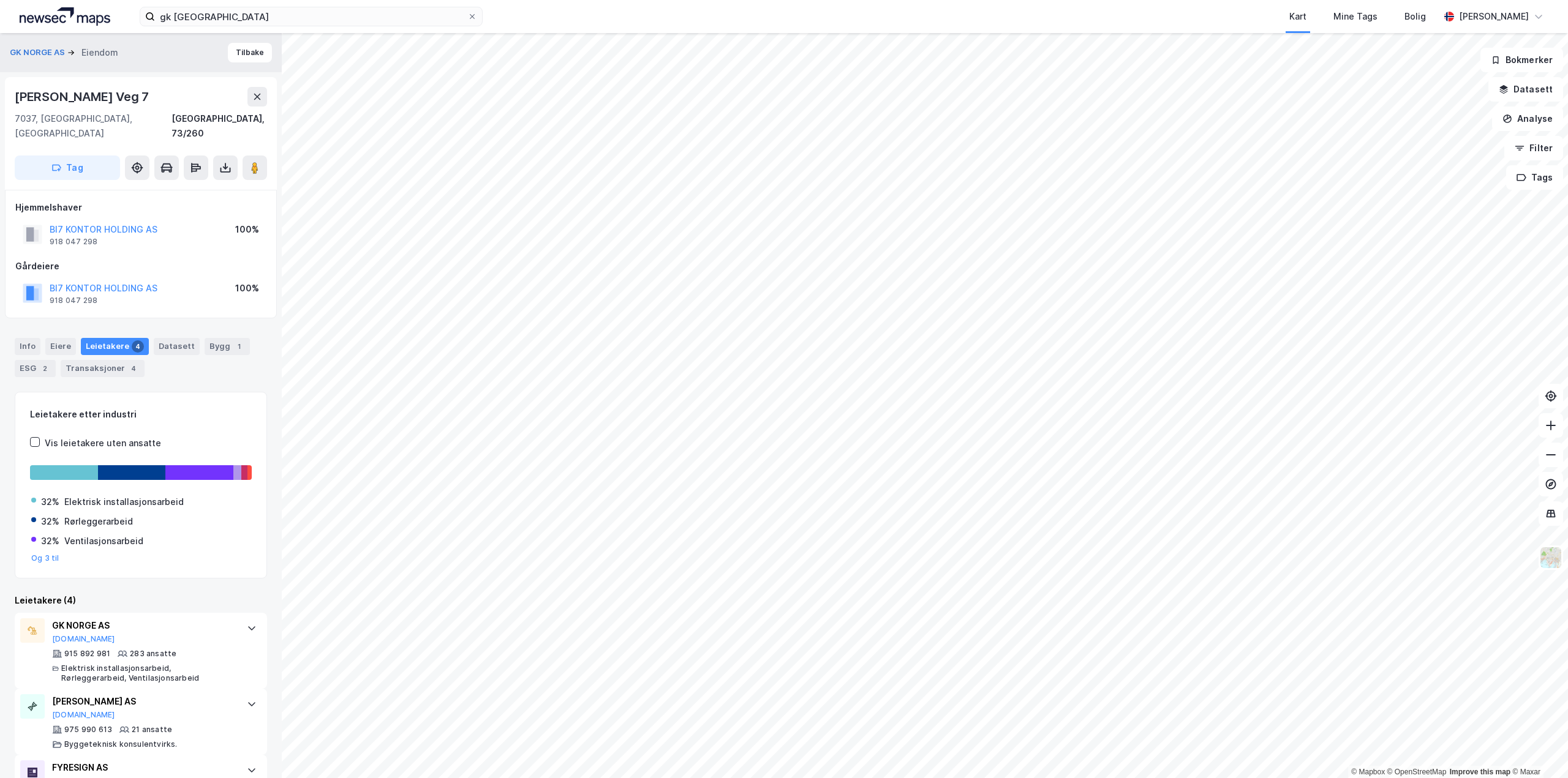
scroll to position [62, 0]
